Goal: Information Seeking & Learning: Check status

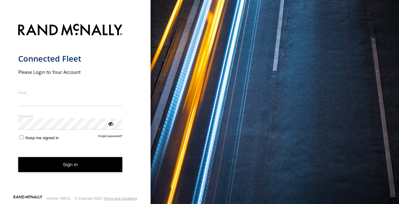
type input "**********"
click at [49, 174] on form "**********" at bounding box center [75, 107] width 114 height 175
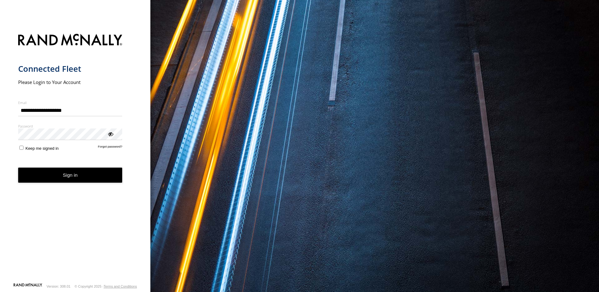
click at [64, 174] on button "Sign in" at bounding box center [70, 175] width 104 height 15
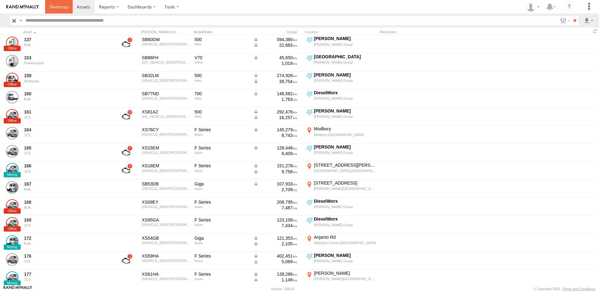
click at [62, 6] on span at bounding box center [59, 7] width 19 height 6
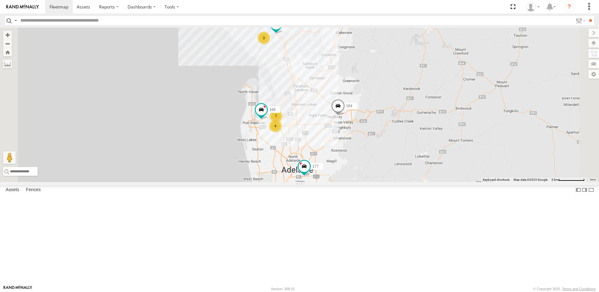
click at [0, 0] on div "176" at bounding box center [0, 0] width 0 height 0
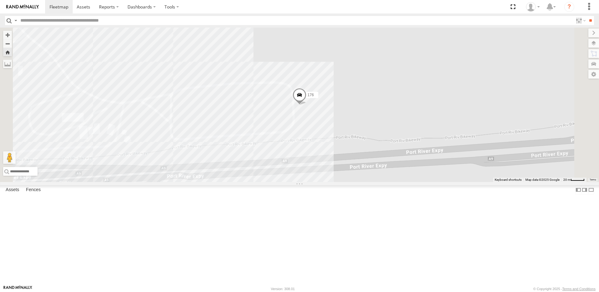
click at [0, 0] on span at bounding box center [0, 0] width 0 height 0
click at [142, 8] on label "Dashboards" at bounding box center [141, 6] width 37 height 13
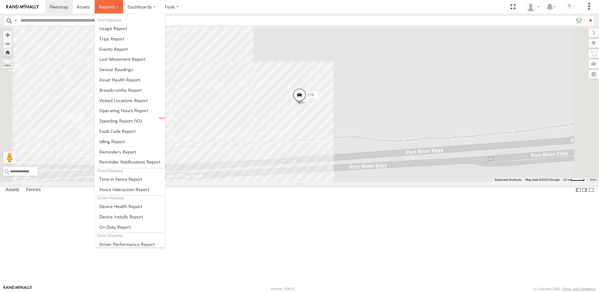
click at [116, 6] on label at bounding box center [109, 6] width 29 height 13
click at [121, 91] on span at bounding box center [120, 90] width 43 height 6
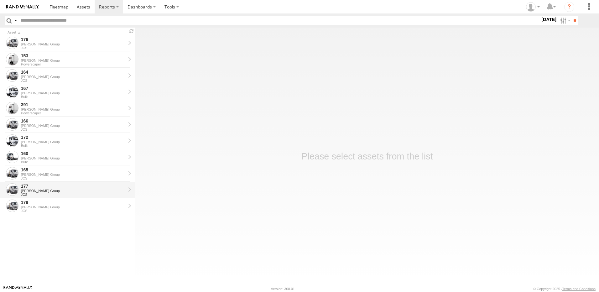
click at [128, 188] on link "177 Jeffries Group JCS" at bounding box center [67, 190] width 135 height 16
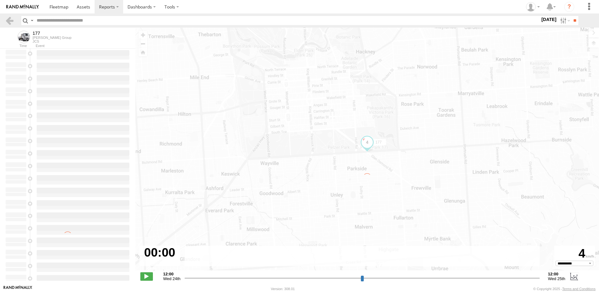
type input "**********"
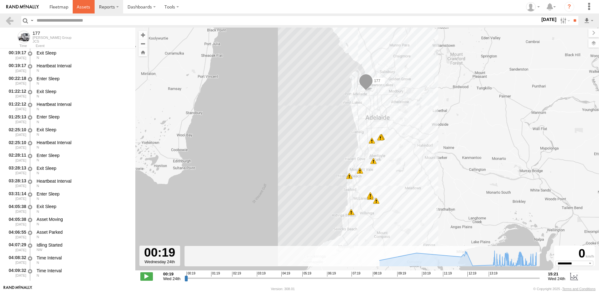
click at [83, 8] on span at bounding box center [83, 7] width 13 height 6
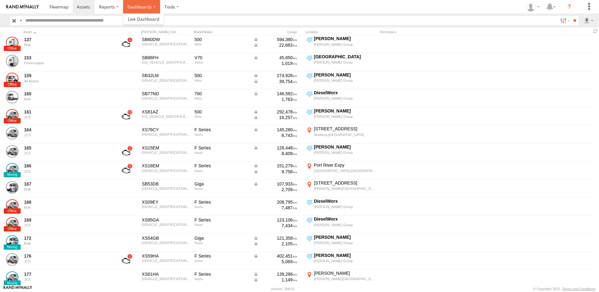
click at [142, 10] on label "Dashboards" at bounding box center [141, 6] width 37 height 13
click at [140, 16] on span at bounding box center [143, 19] width 31 height 6
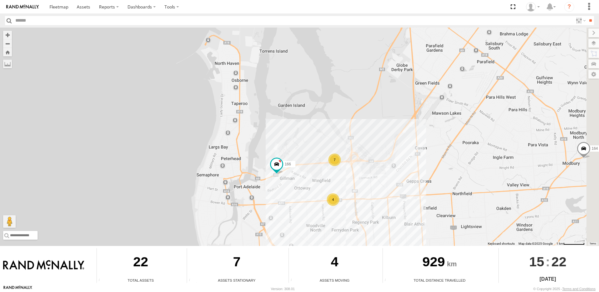
drag, startPoint x: 355, startPoint y: 144, endPoint x: 262, endPoint y: 121, distance: 95.5
click at [262, 121] on div "177 172 164 166 7 4" at bounding box center [299, 137] width 599 height 218
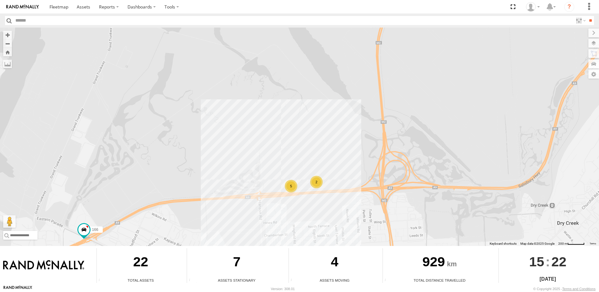
drag, startPoint x: 373, startPoint y: 168, endPoint x: 302, endPoint y: 122, distance: 84.5
click at [302, 122] on div "177 172 164 166 2 5" at bounding box center [299, 137] width 599 height 218
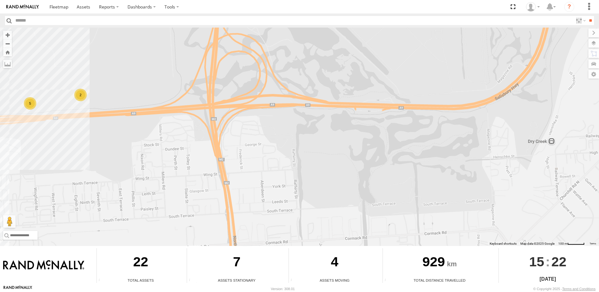
drag, startPoint x: 135, startPoint y: 138, endPoint x: 253, endPoint y: 144, distance: 117.7
click at [253, 144] on div "177 172 164 166 2 5" at bounding box center [299, 137] width 599 height 218
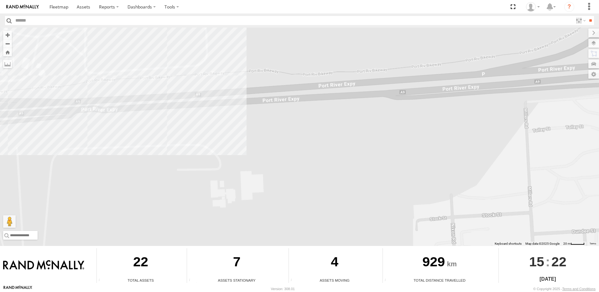
drag, startPoint x: 226, startPoint y: 123, endPoint x: 260, endPoint y: 165, distance: 54.9
click at [259, 167] on div "177 172 164 166" at bounding box center [299, 137] width 599 height 218
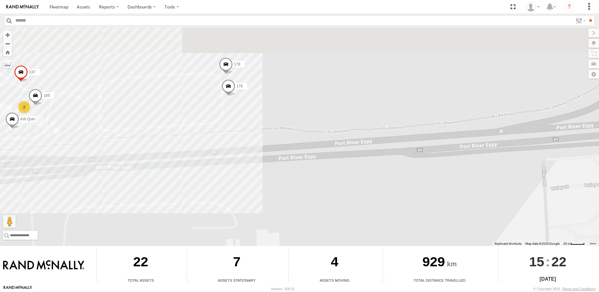
drag, startPoint x: 262, startPoint y: 83, endPoint x: 272, endPoint y: 149, distance: 67.0
click at [272, 149] on div "177 172 164 166 178 2 137 176 165 Arb Quin" at bounding box center [299, 137] width 599 height 218
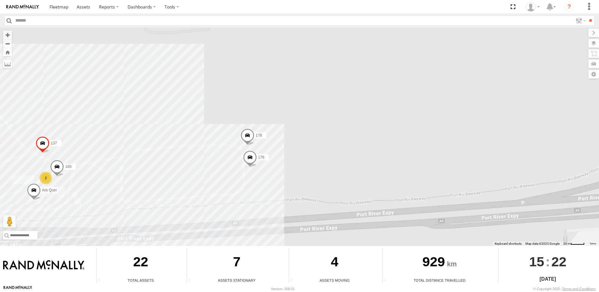
click at [252, 157] on span at bounding box center [250, 158] width 14 height 17
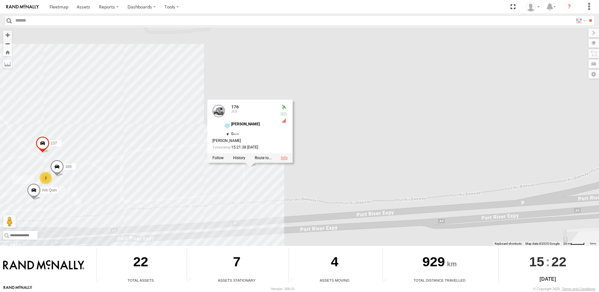
click at [287, 157] on link at bounding box center [284, 158] width 7 height 4
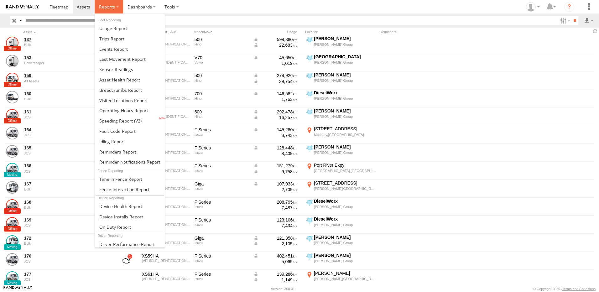
click at [116, 5] on label at bounding box center [109, 6] width 29 height 13
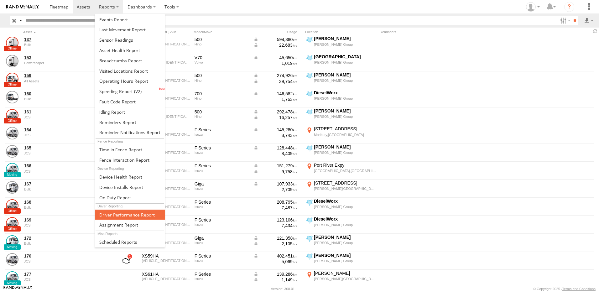
click at [116, 217] on span at bounding box center [126, 215] width 55 height 6
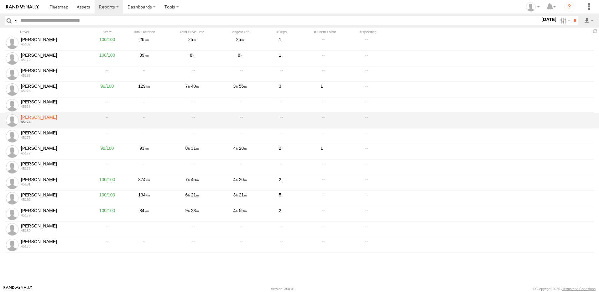
click at [35, 118] on link "Lisa Abdilla" at bounding box center [54, 117] width 67 height 6
